Goal: Task Accomplishment & Management: Manage account settings

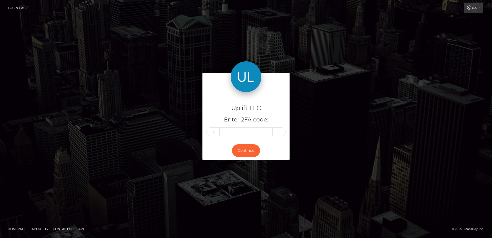
type input "3"
type input "8"
type input "1"
type input "9"
type input "8"
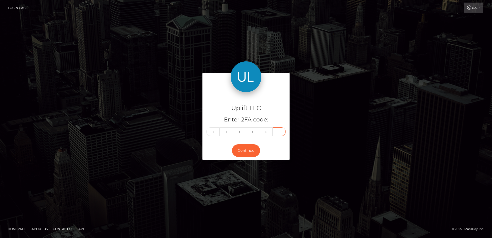
type input "6"
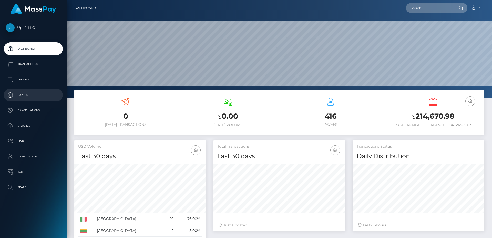
scroll to position [13, 0]
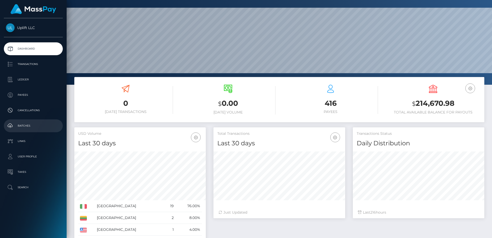
click at [46, 126] on p "Batches" at bounding box center [33, 126] width 55 height 8
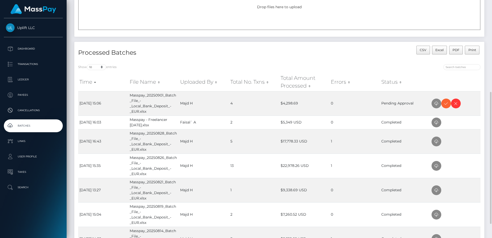
scroll to position [96, 0]
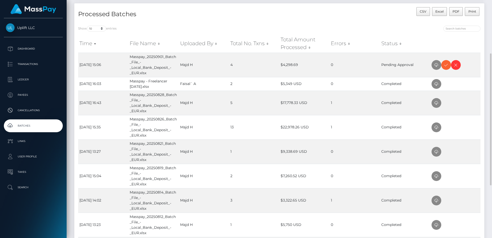
click at [289, 24] on div "Show 10 25 50 All entries Time File Name Uploaded By Total No. Txns Total Amoun…" at bounding box center [279, 161] width 410 height 279
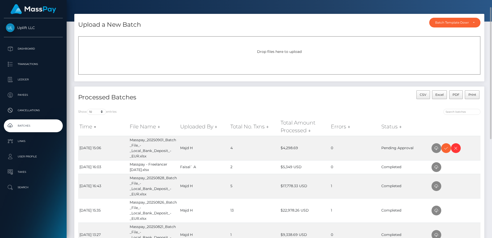
scroll to position [0, 0]
